Goal: Task Accomplishment & Management: Manage account settings

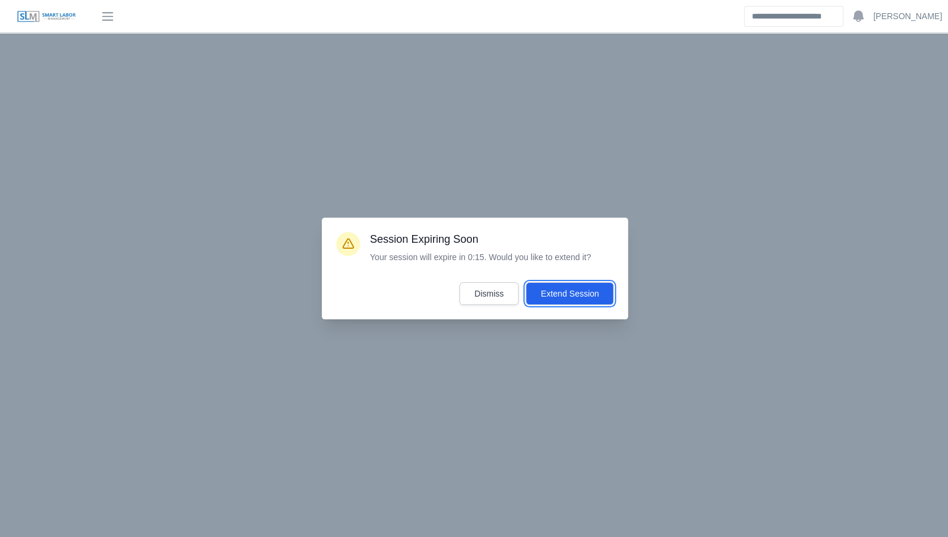
click at [563, 292] on button "Extend Session" at bounding box center [570, 293] width 88 height 23
click at [564, 302] on button "Extend Session" at bounding box center [570, 293] width 88 height 23
click at [499, 296] on button "Dismiss" at bounding box center [488, 293] width 59 height 23
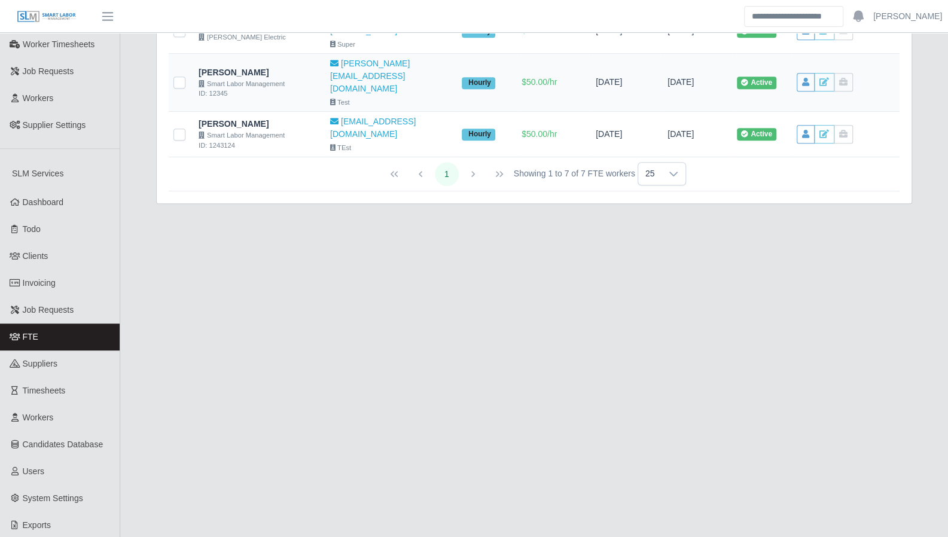
scroll to position [399, 0]
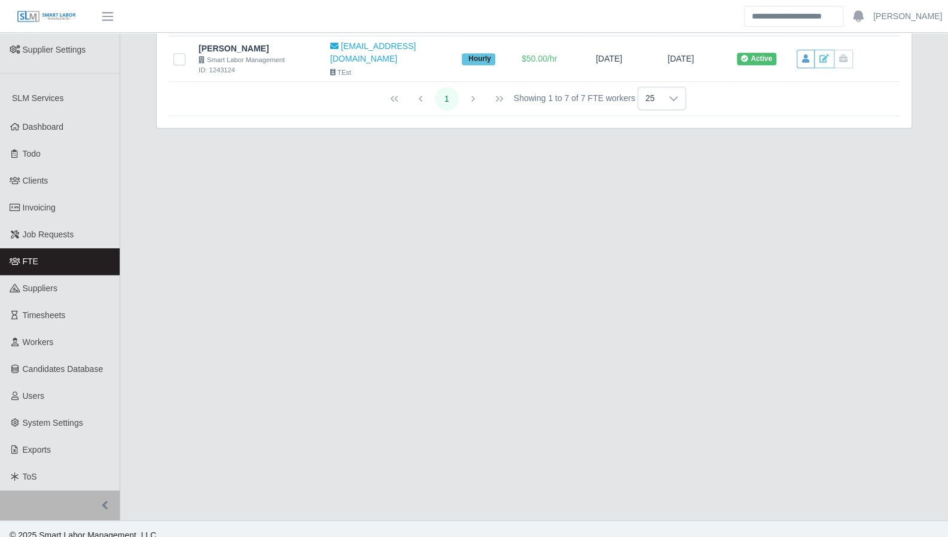
click at [80, 304] on link "Timesheets" at bounding box center [60, 315] width 120 height 27
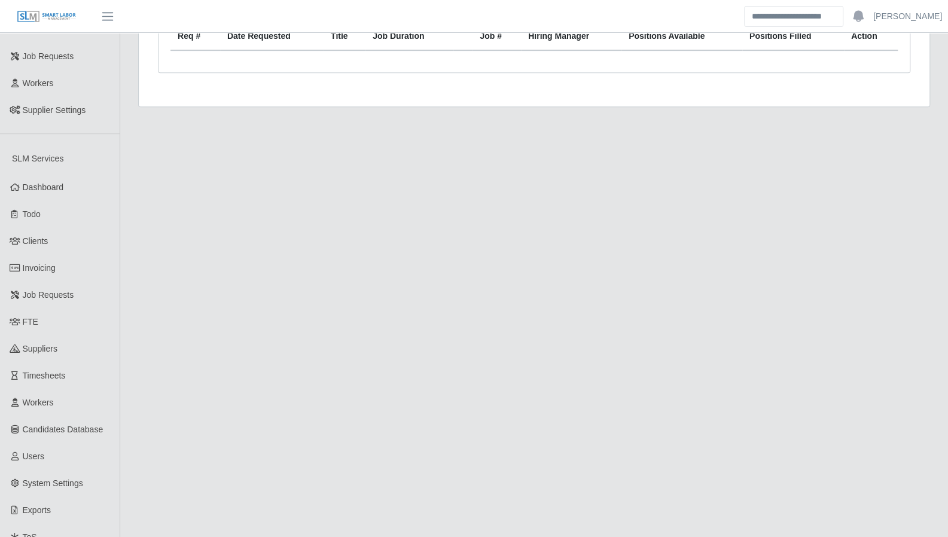
scroll to position [399, 0]
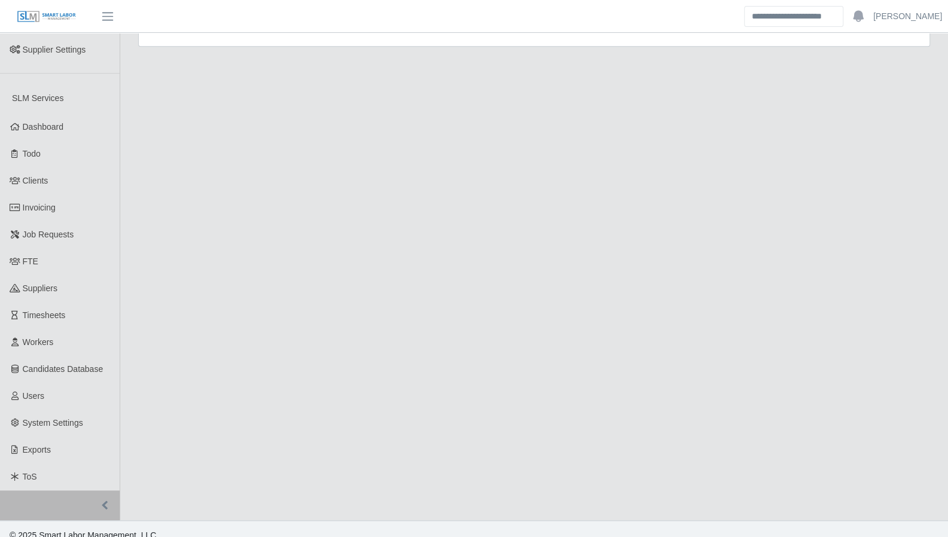
click at [35, 302] on link "Timesheets" at bounding box center [60, 315] width 120 height 27
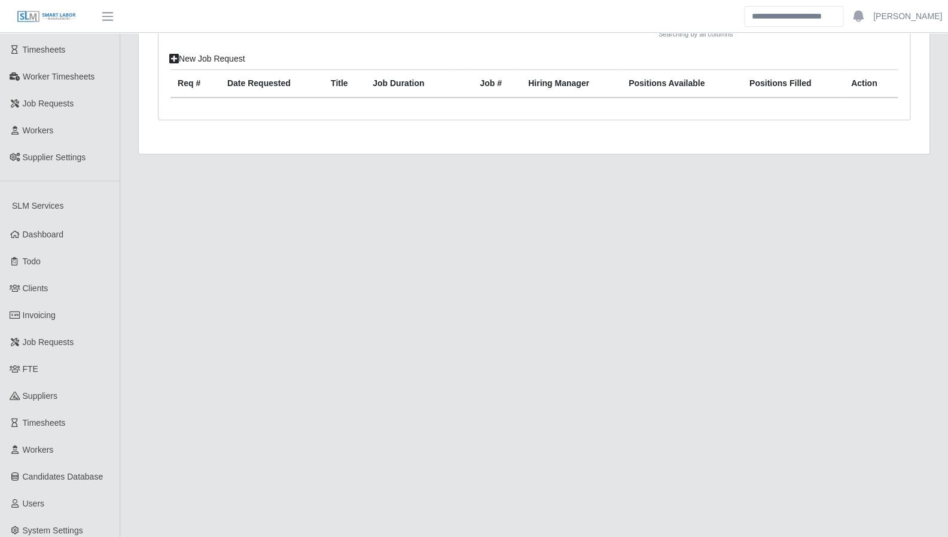
scroll to position [386, 0]
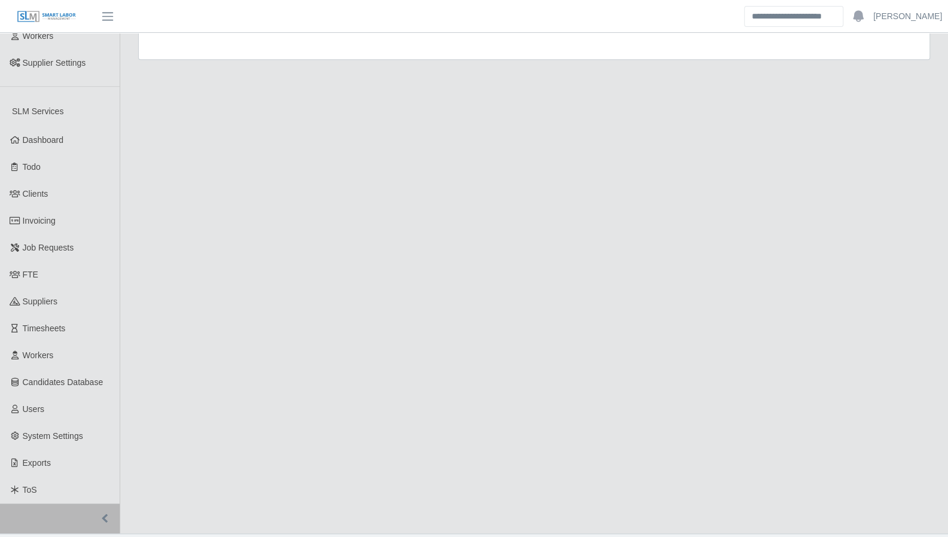
click at [57, 321] on link "Timesheets" at bounding box center [60, 328] width 120 height 27
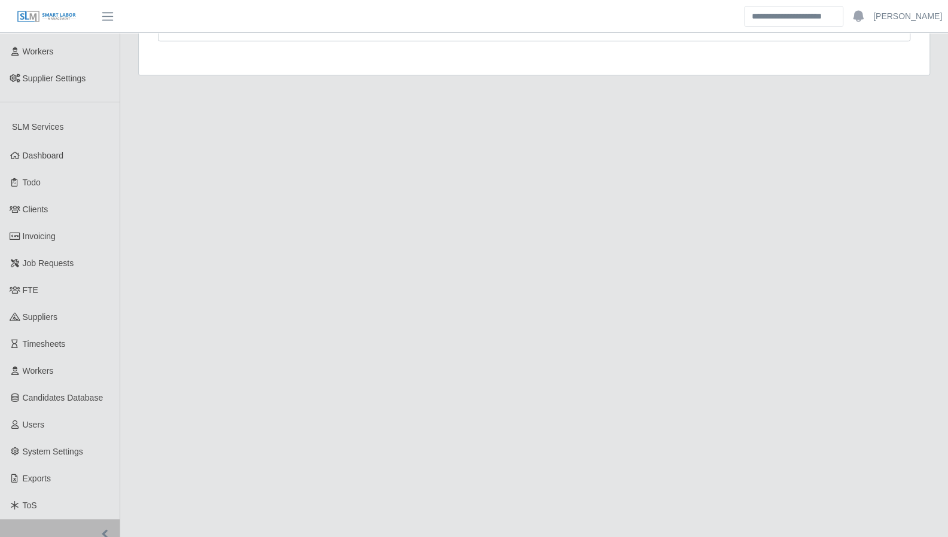
scroll to position [399, 0]
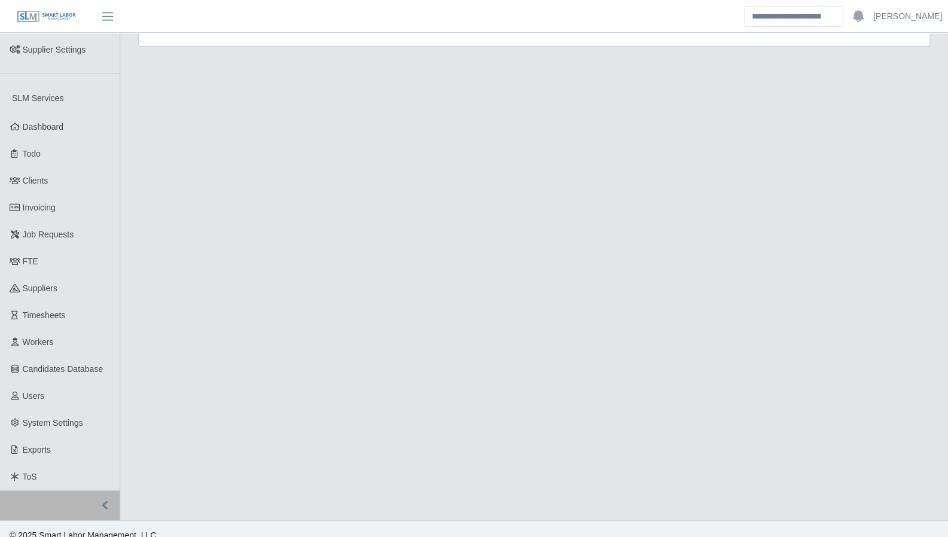
click at [78, 302] on link "Timesheets" at bounding box center [60, 315] width 120 height 27
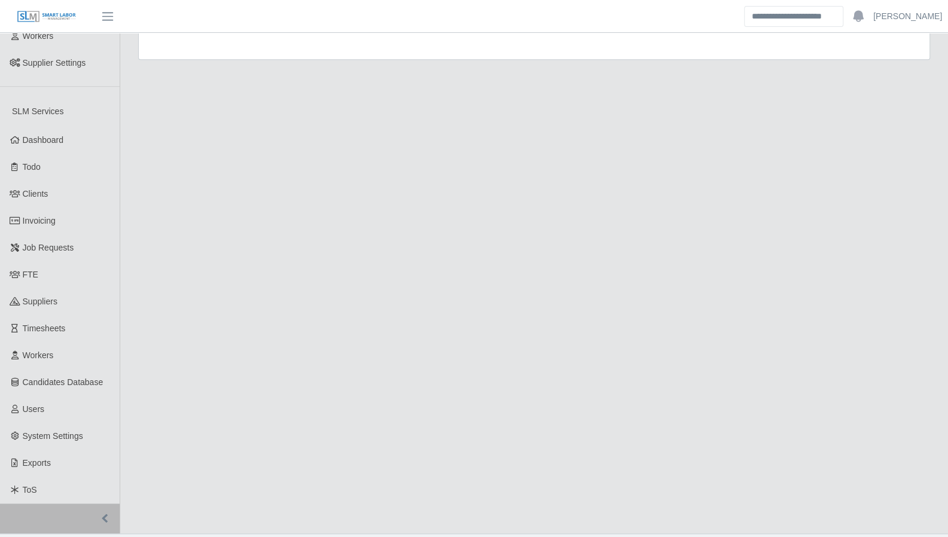
scroll to position [399, 0]
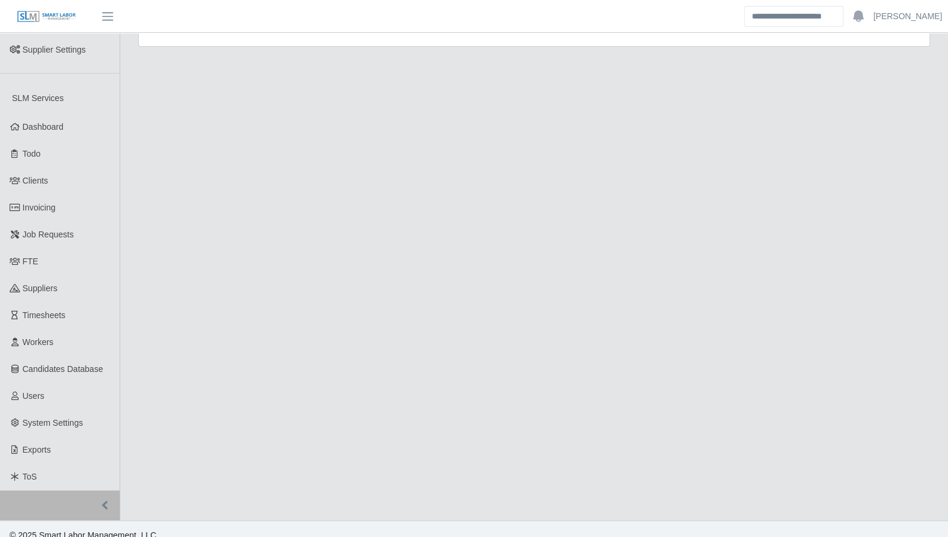
click at [66, 334] on link "Workers" at bounding box center [60, 342] width 120 height 27
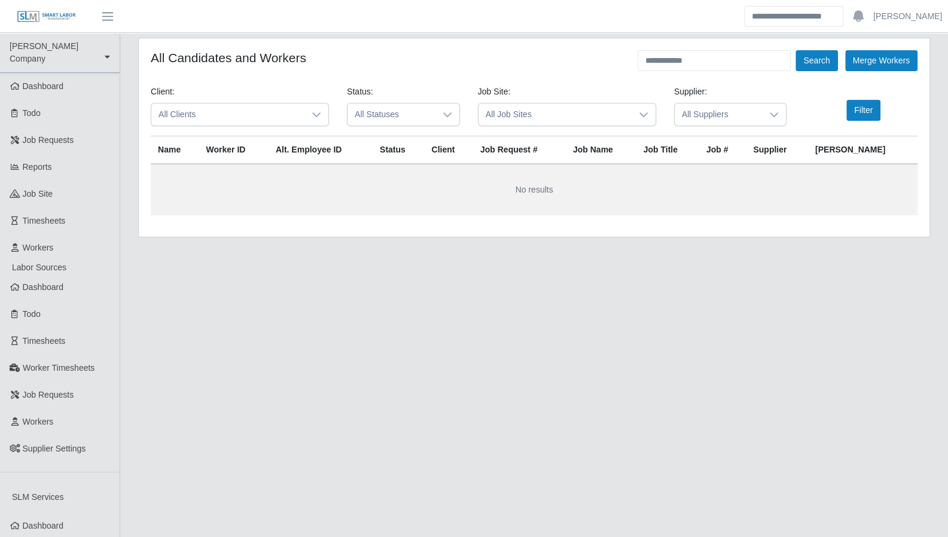
click at [276, 114] on span "All Clients" at bounding box center [227, 114] width 153 height 22
click at [907, 18] on link "[PERSON_NAME]" at bounding box center [907, 16] width 69 height 13
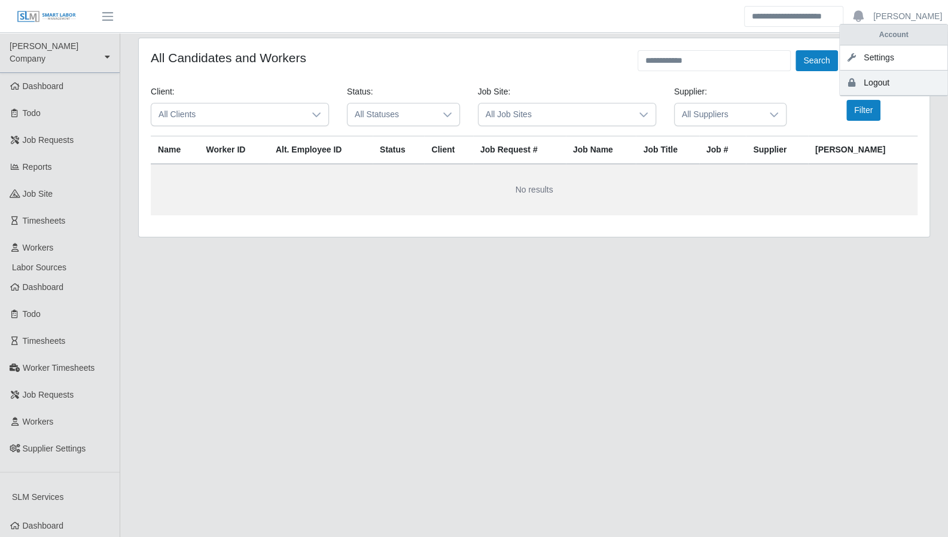
click at [879, 80] on link "Logout" at bounding box center [894, 83] width 108 height 25
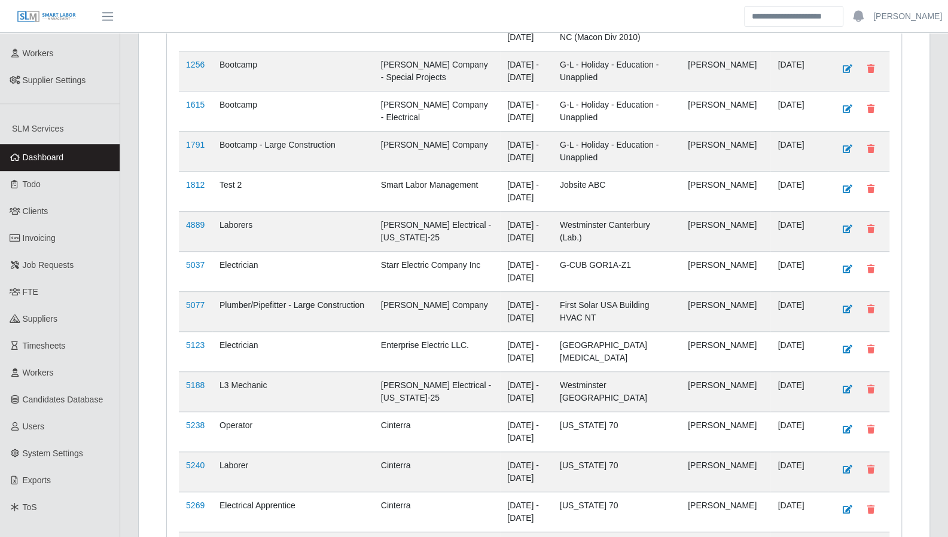
scroll to position [369, 0]
click at [54, 340] on span "Timesheets" at bounding box center [44, 345] width 43 height 10
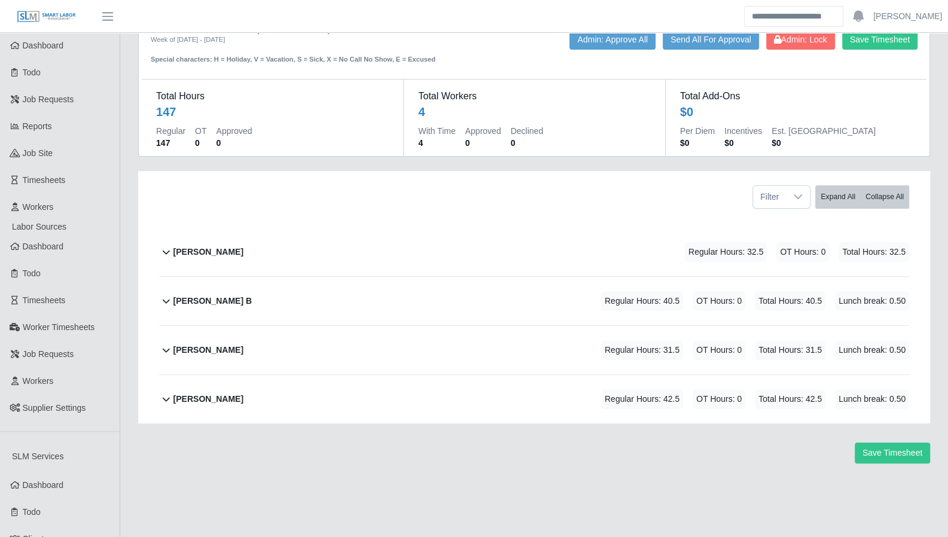
scroll to position [44, 0]
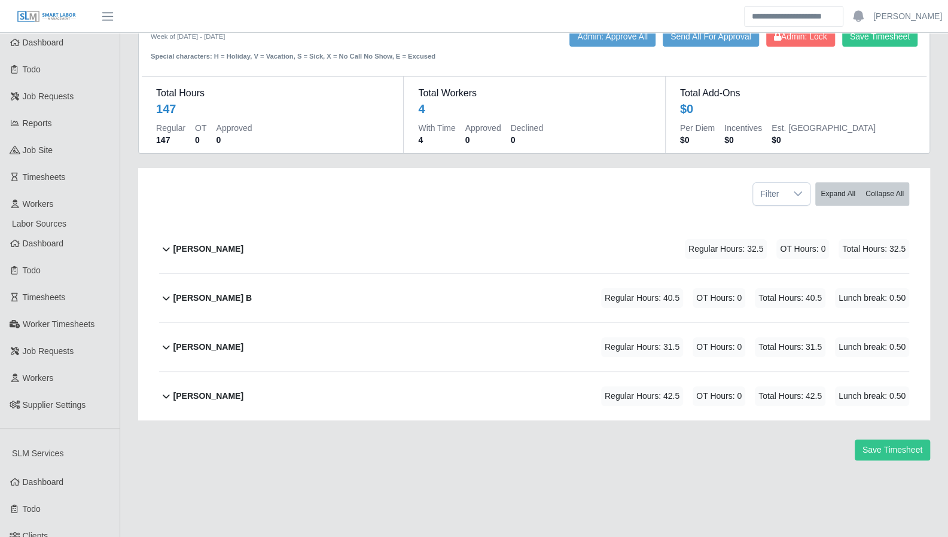
click at [170, 347] on icon at bounding box center [166, 347] width 14 height 14
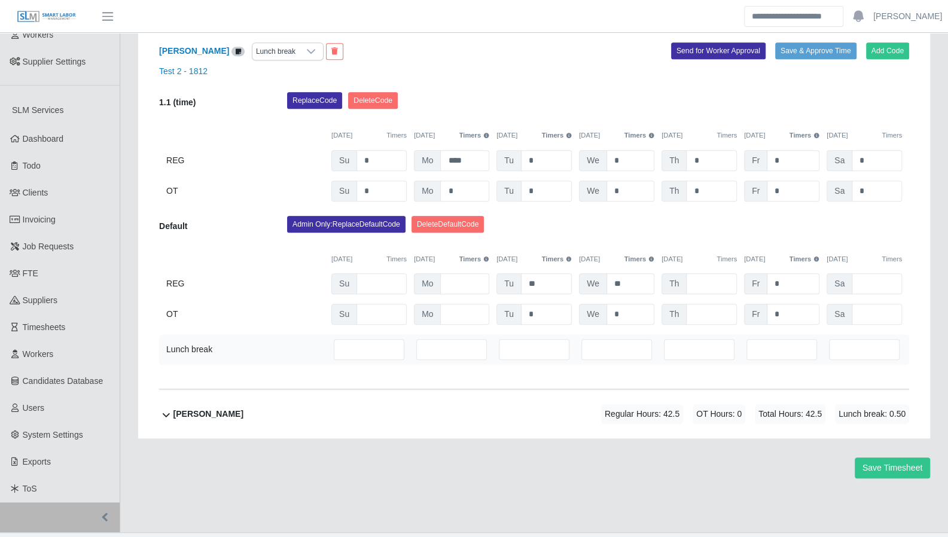
scroll to position [389, 0]
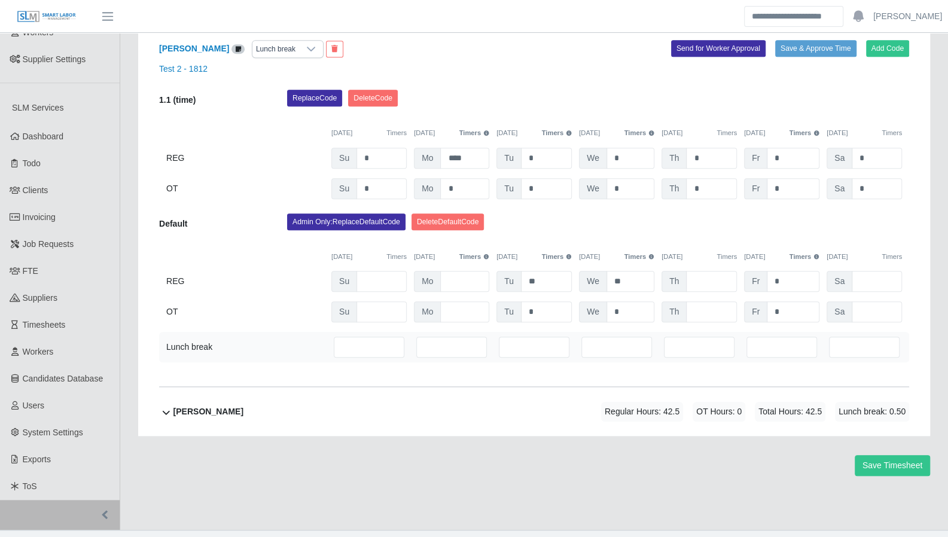
click at [804, 258] on button "Timers" at bounding box center [804, 257] width 30 height 10
click at [722, 249] on div "10/05/2025 Timers 10/06/2025 Timers 10/07/2025 Timers 10/08/2025 Timers 10/09/2…" at bounding box center [534, 249] width 750 height 25
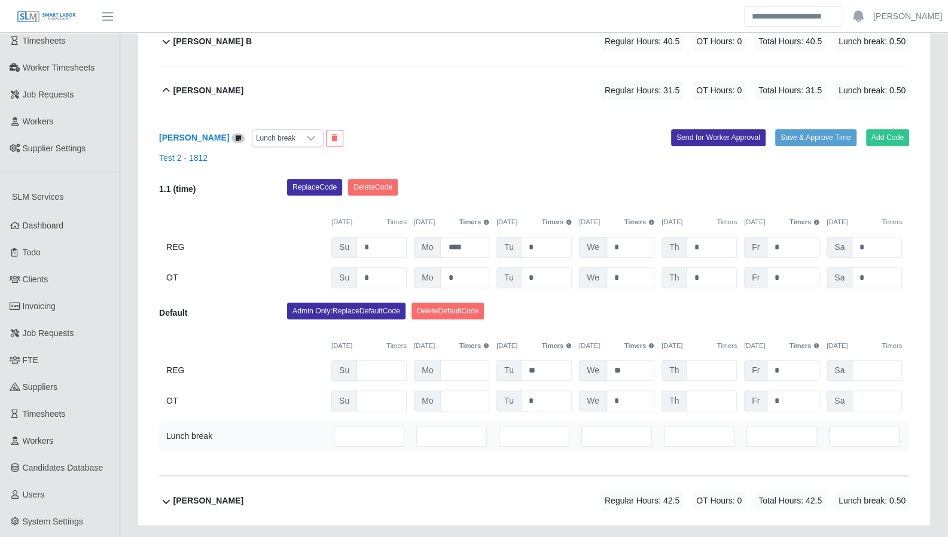
click at [223, 135] on b "[PERSON_NAME]" at bounding box center [194, 138] width 70 height 10
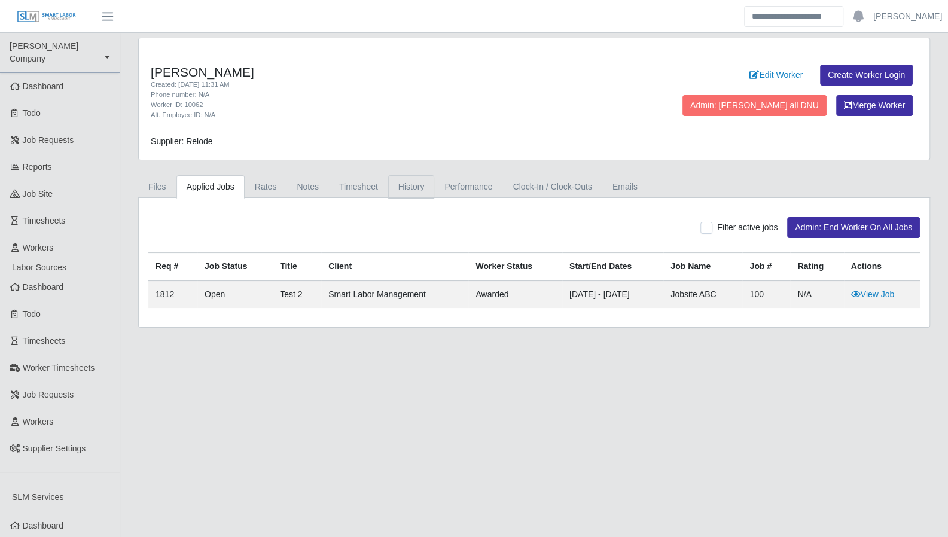
click at [411, 190] on link "History" at bounding box center [411, 186] width 47 height 23
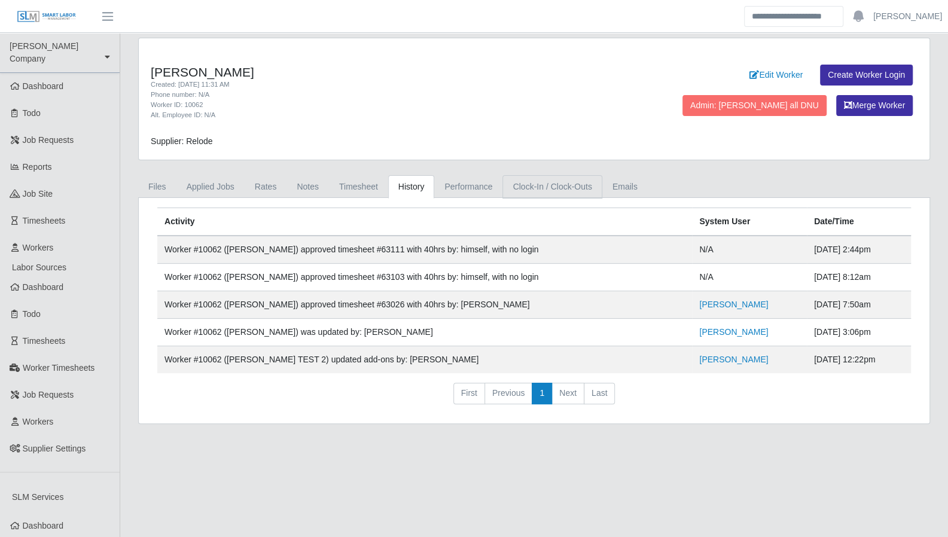
click at [544, 182] on link "Clock-In / Clock-Outs" at bounding box center [551, 186] width 99 height 23
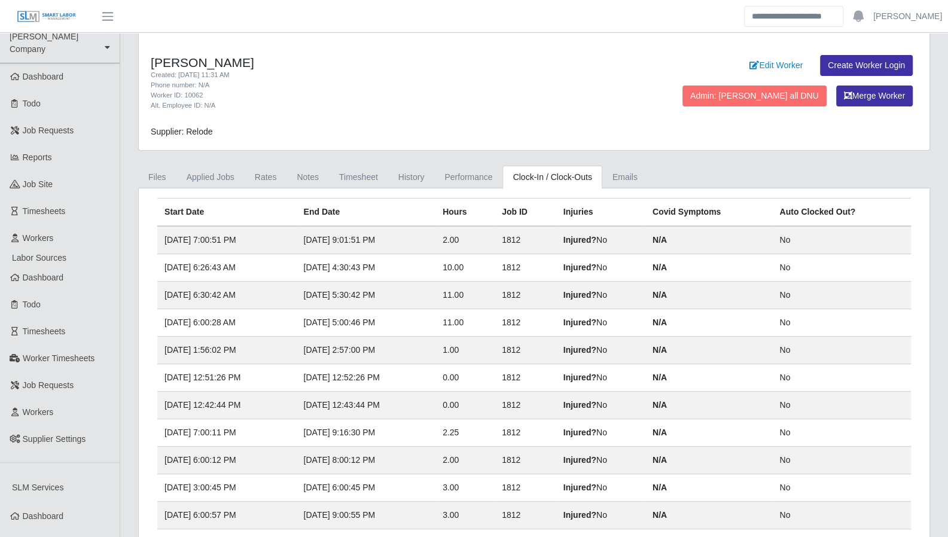
scroll to position [11, 0]
click at [350, 179] on link "Timesheet" at bounding box center [358, 175] width 59 height 23
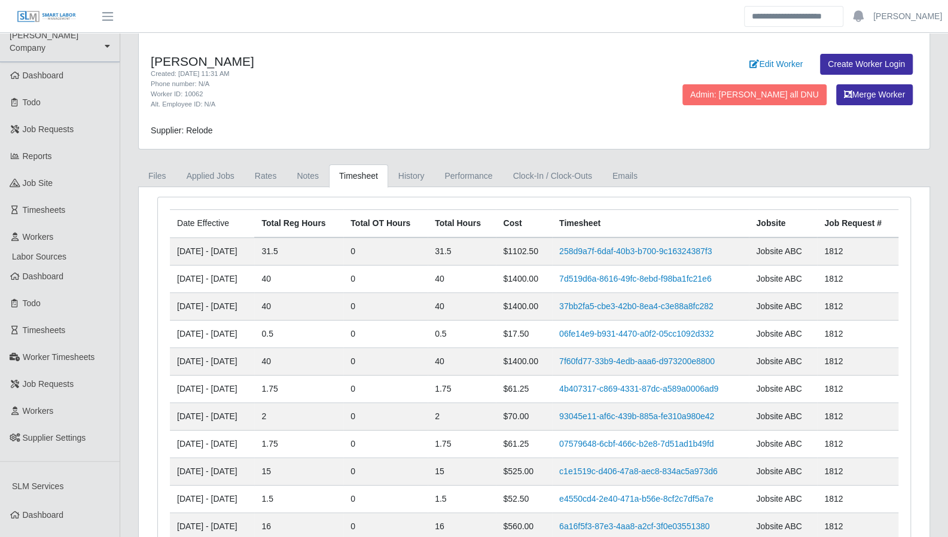
click at [592, 252] on link "258d9a7f-6daf-40b3-b700-9c16324387f3" at bounding box center [635, 251] width 152 height 10
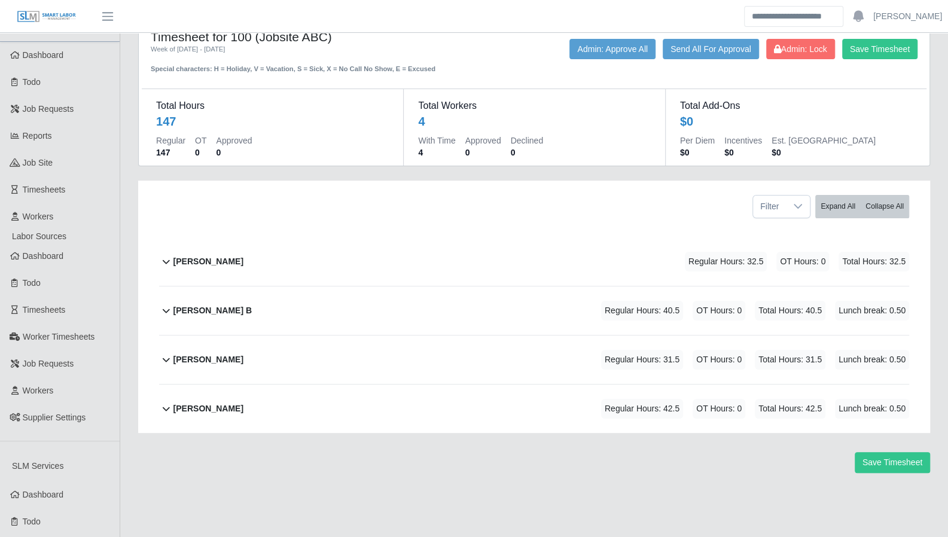
scroll to position [32, 0]
click at [164, 356] on icon at bounding box center [166, 359] width 14 height 14
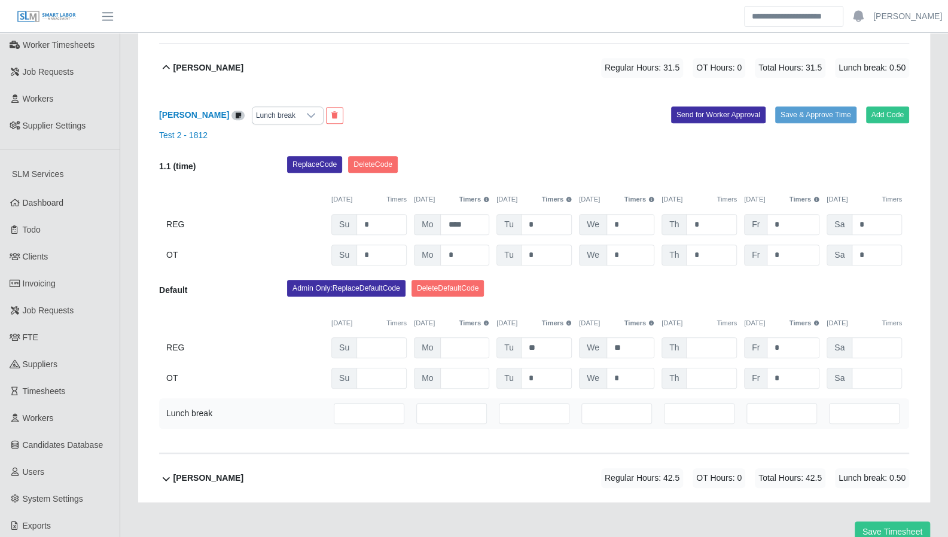
scroll to position [322, 0]
